Goal: Browse casually

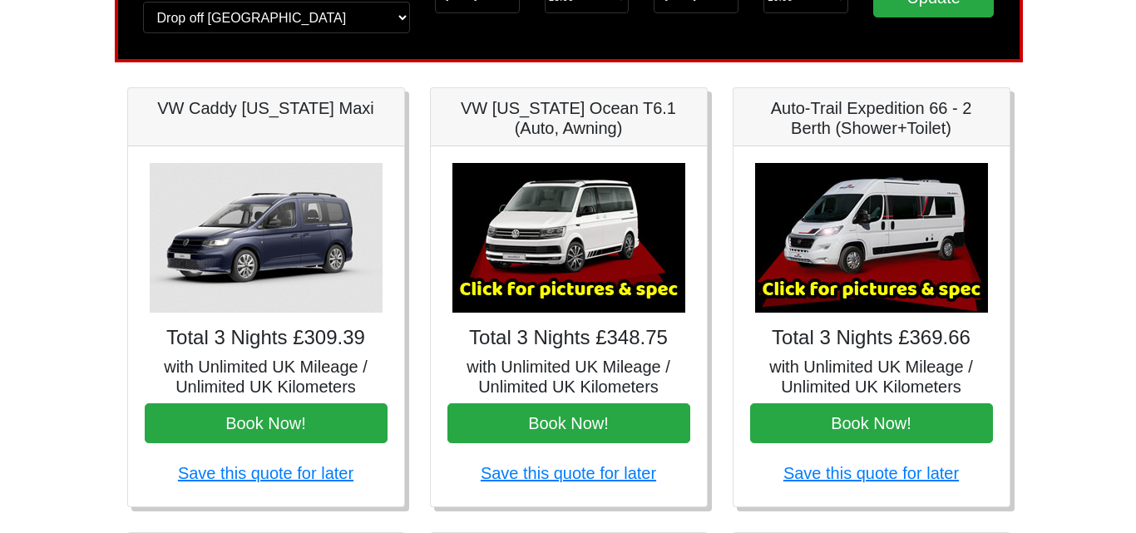
scroll to position [184, 0]
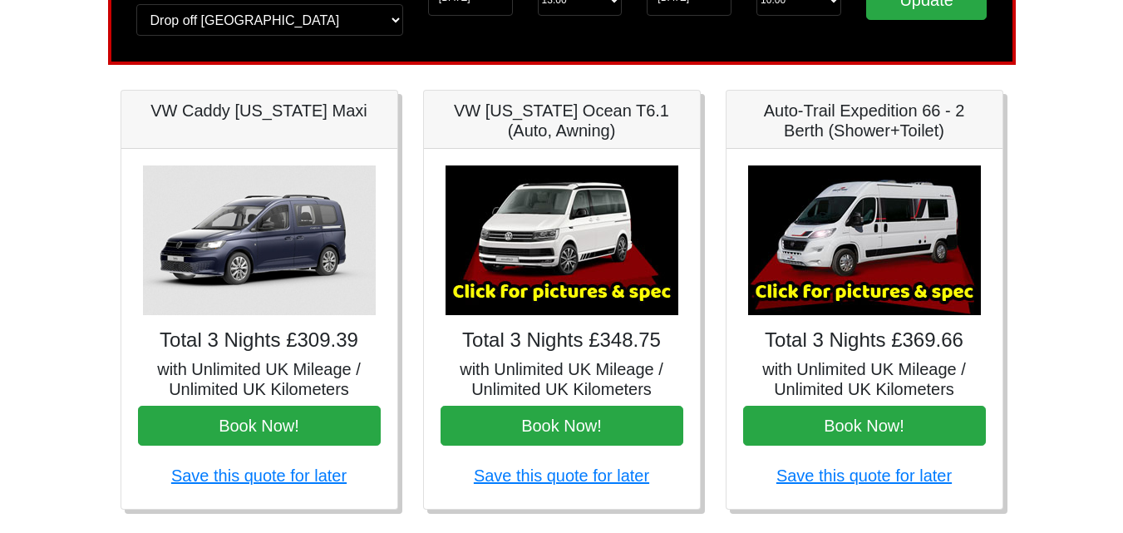
click at [565, 254] on img at bounding box center [562, 240] width 233 height 150
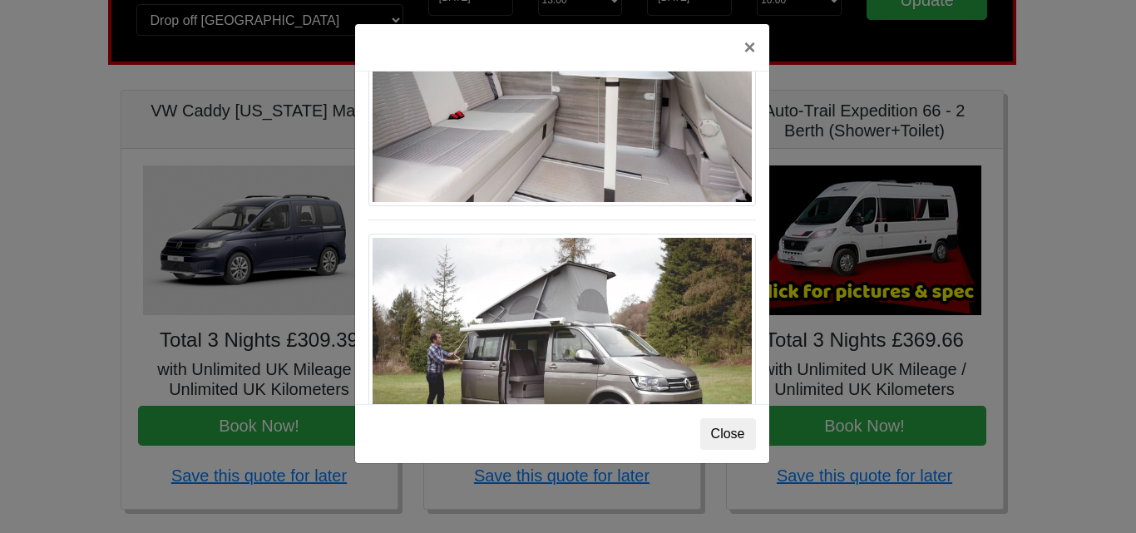
scroll to position [1515, 0]
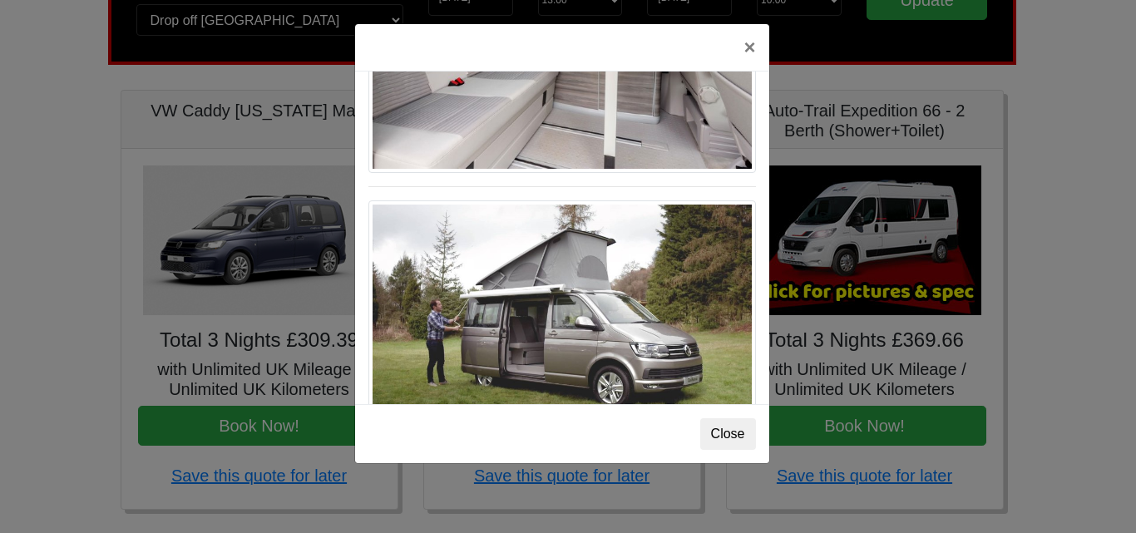
drag, startPoint x: 762, startPoint y: 393, endPoint x: 596, endPoint y: 420, distance: 167.6
click at [596, 420] on div "Close" at bounding box center [562, 433] width 414 height 59
click at [733, 437] on button "Close" at bounding box center [728, 434] width 56 height 32
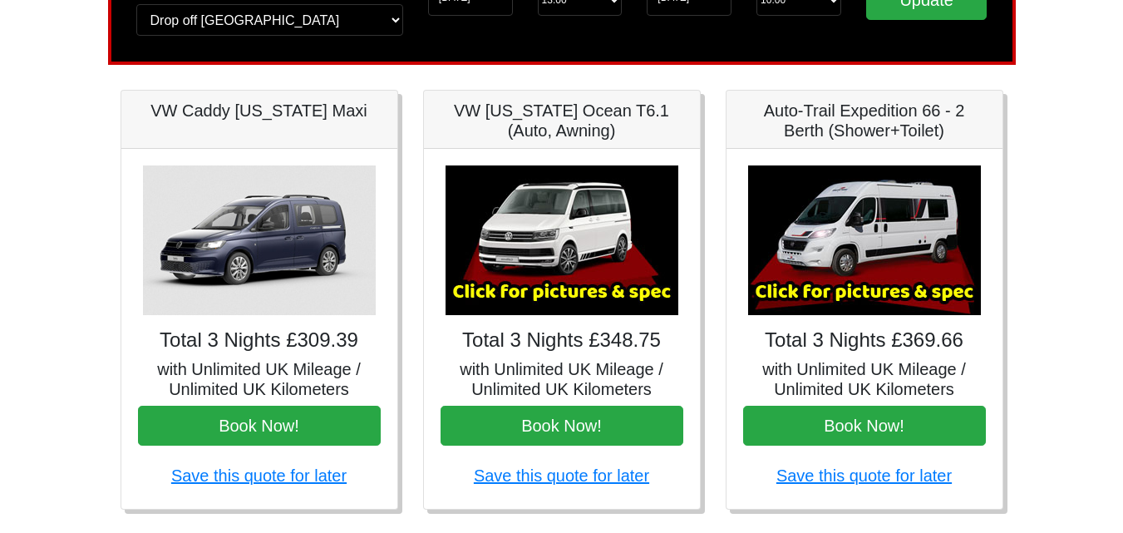
click at [893, 233] on img at bounding box center [864, 240] width 233 height 150
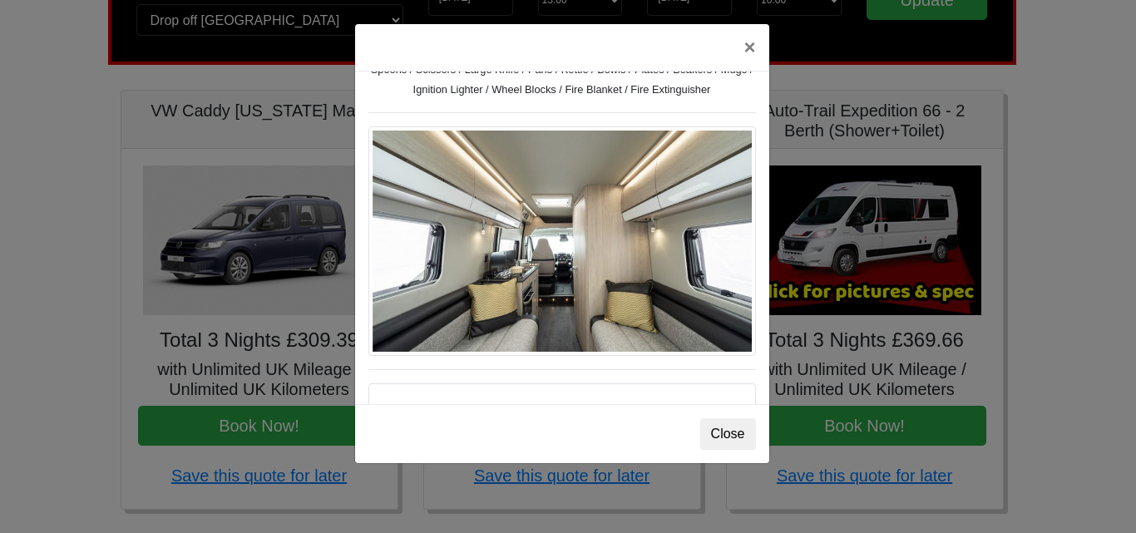
scroll to position [789, 0]
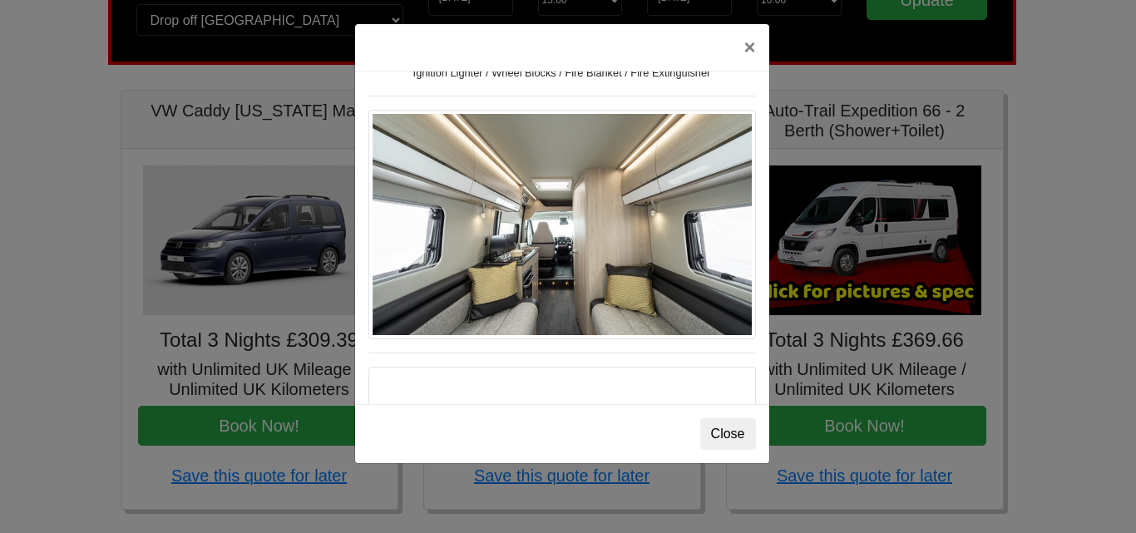
click at [488, 222] on img at bounding box center [562, 225] width 388 height 230
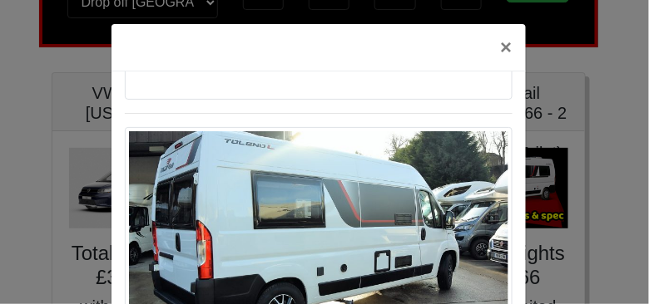
scroll to position [1348, 0]
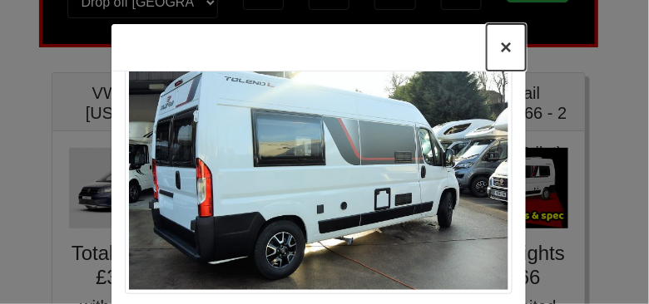
click at [501, 47] on button "×" at bounding box center [505, 47] width 38 height 47
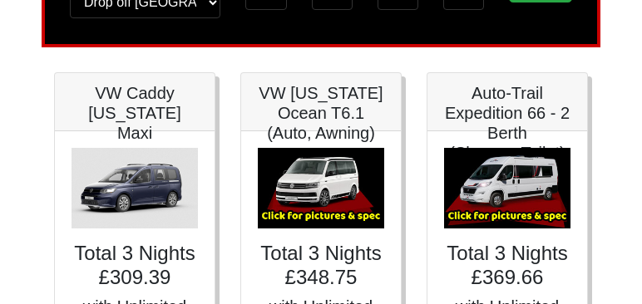
click at [313, 200] on img at bounding box center [321, 188] width 126 height 81
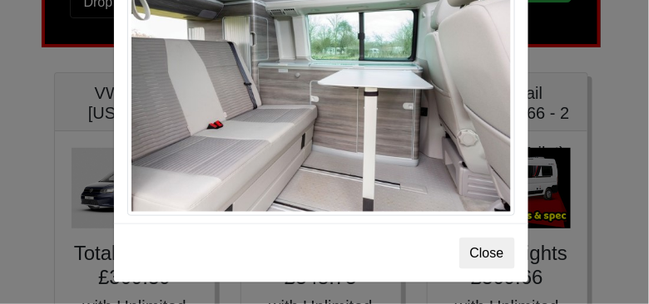
scroll to position [149, 0]
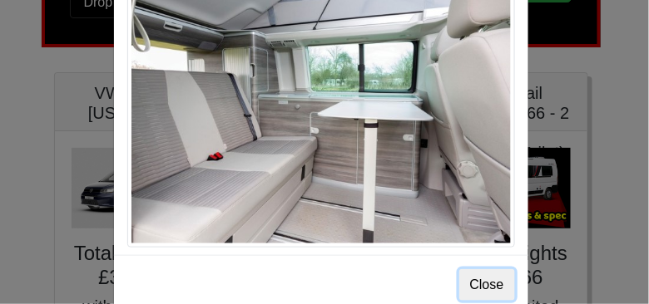
click at [481, 280] on button "Close" at bounding box center [487, 285] width 56 height 32
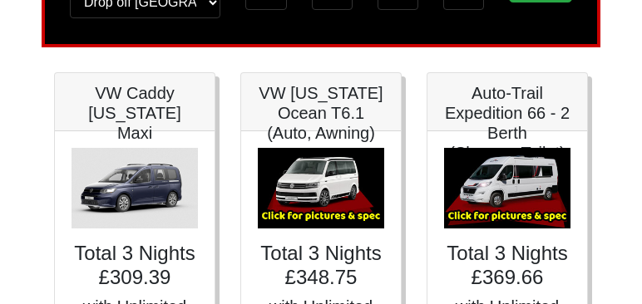
click at [511, 190] on img at bounding box center [507, 188] width 126 height 81
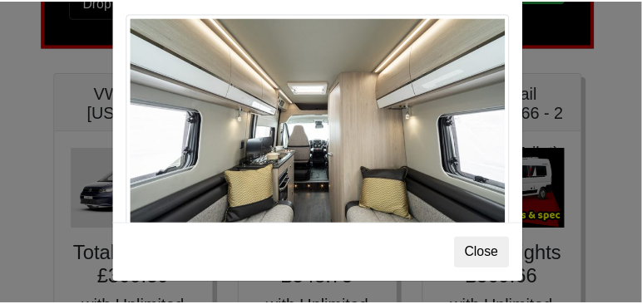
scroll to position [696, 0]
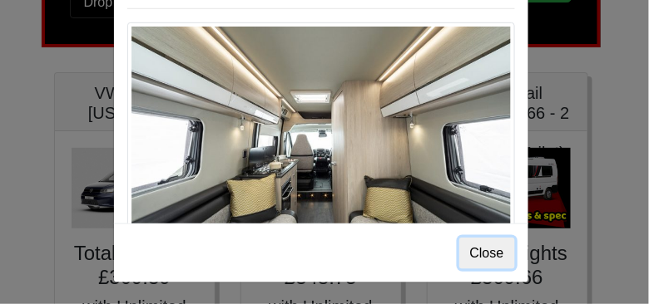
click at [493, 255] on button "Close" at bounding box center [487, 254] width 56 height 32
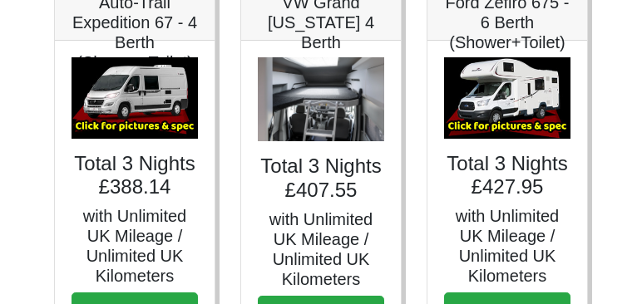
scroll to position [737, 0]
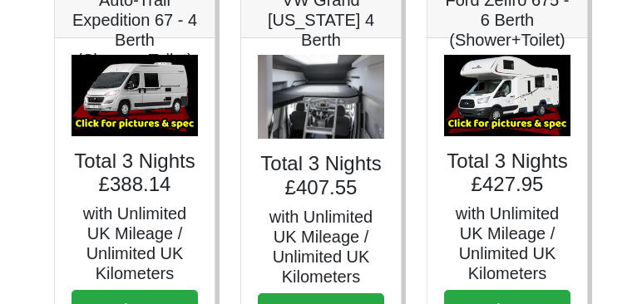
click at [316, 27] on h5 "VW Grand [US_STATE] 4 Berth" at bounding box center [321, 20] width 126 height 60
click at [297, 100] on img at bounding box center [321, 97] width 126 height 84
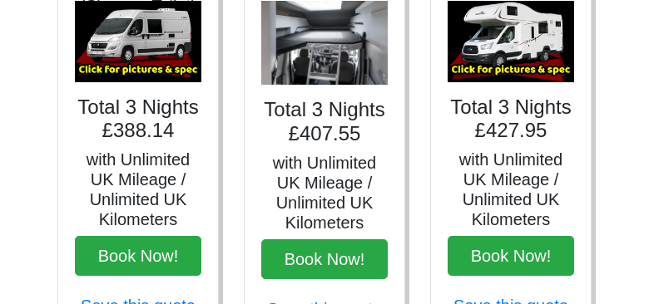
scroll to position [778, 0]
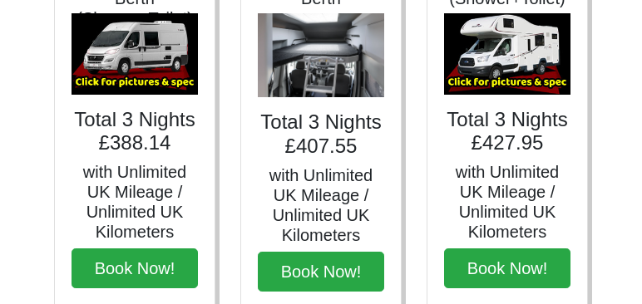
click at [313, 42] on img at bounding box center [321, 55] width 126 height 84
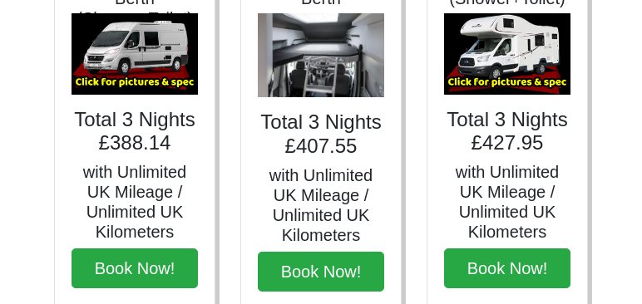
click at [313, 42] on img at bounding box center [321, 55] width 126 height 84
click at [321, 45] on img at bounding box center [321, 55] width 126 height 84
click at [323, 67] on img at bounding box center [321, 55] width 126 height 84
click at [484, 43] on img at bounding box center [507, 53] width 126 height 81
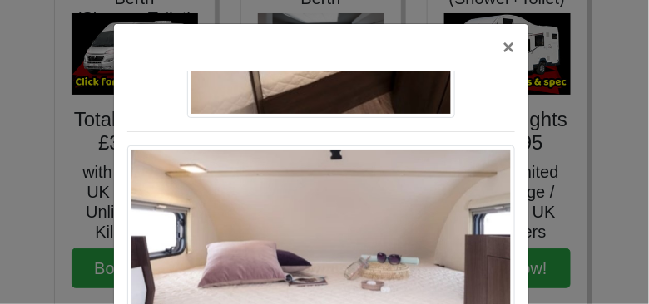
scroll to position [2026, 0]
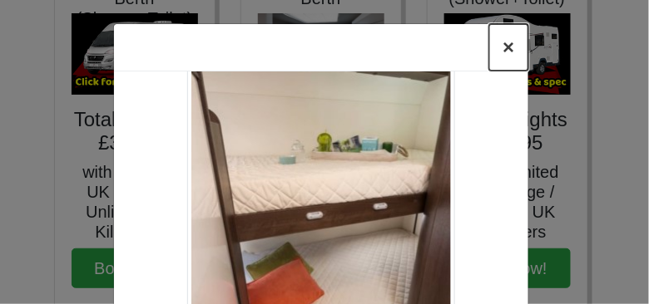
click at [505, 41] on button "×" at bounding box center [508, 47] width 38 height 47
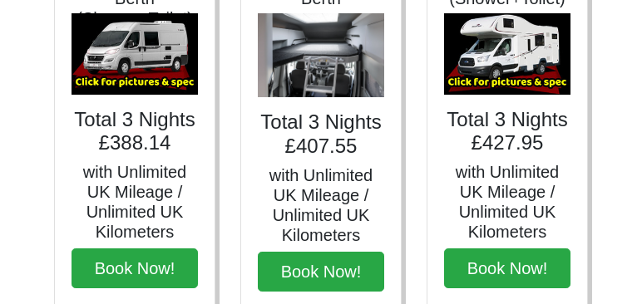
click at [517, 45] on img at bounding box center [507, 53] width 126 height 81
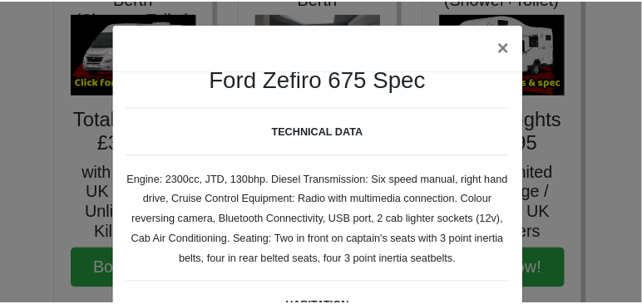
scroll to position [0, 0]
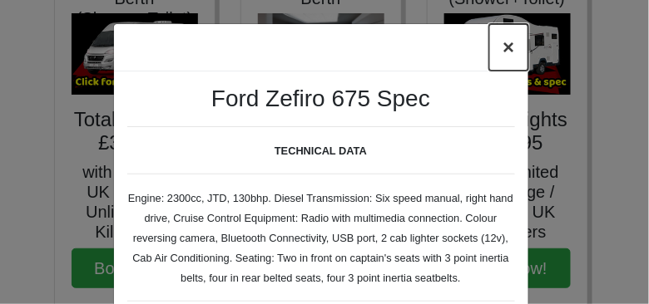
click at [501, 49] on button "×" at bounding box center [508, 47] width 38 height 47
